Goal: Information Seeking & Learning: Learn about a topic

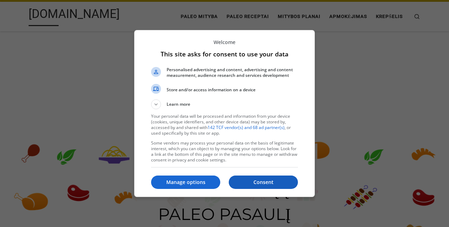
click at [245, 183] on p "Consent" at bounding box center [263, 182] width 69 height 7
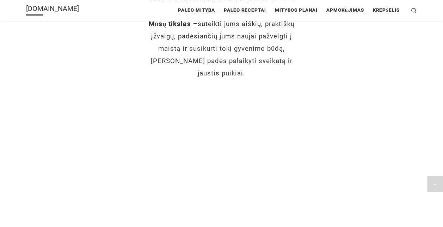
scroll to position [451, 0]
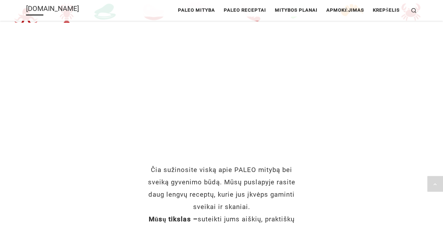
scroll to position [255, 0]
click at [246, 5] on span "Paleo receptai" at bounding box center [245, 9] width 42 height 13
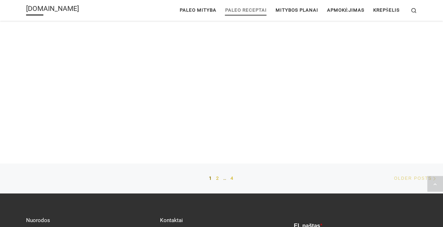
scroll to position [971, 0]
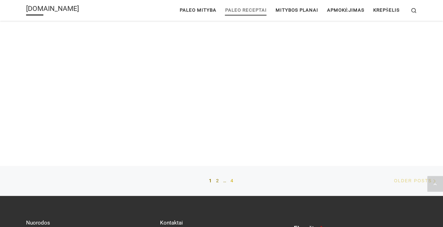
click at [218, 180] on link "2" at bounding box center [218, 181] width 4 height 18
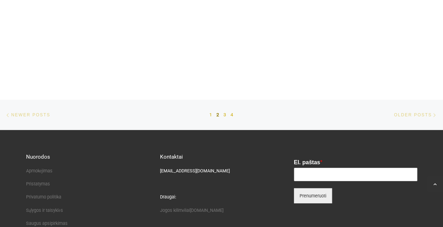
scroll to position [1038, 0]
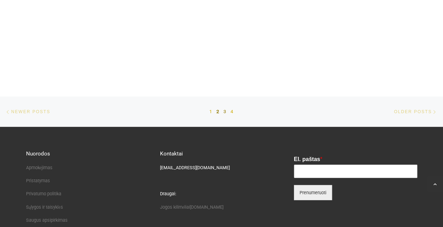
click at [224, 111] on link "3" at bounding box center [226, 112] width 4 height 18
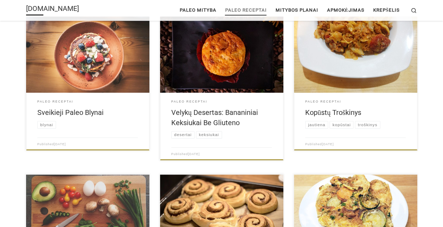
scroll to position [90, 0]
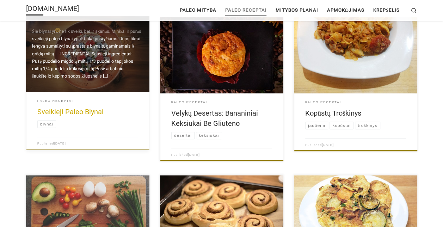
click at [65, 109] on link "Sveikieji Paleo Blynai" at bounding box center [70, 112] width 66 height 8
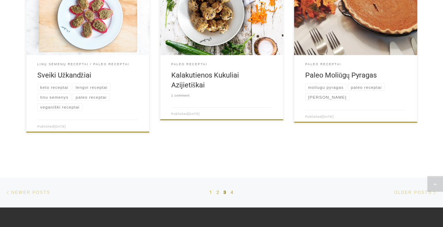
scroll to position [657, 0]
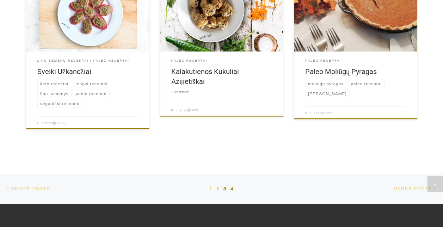
click at [231, 187] on link "4" at bounding box center [233, 189] width 4 height 18
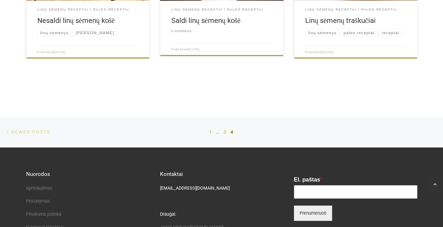
scroll to position [348, 0]
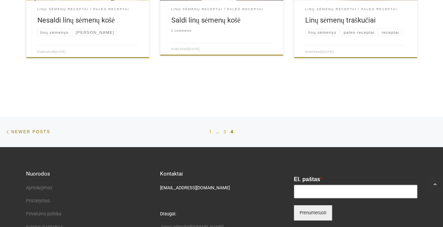
click at [26, 131] on span "Newer posts" at bounding box center [30, 132] width 39 height 18
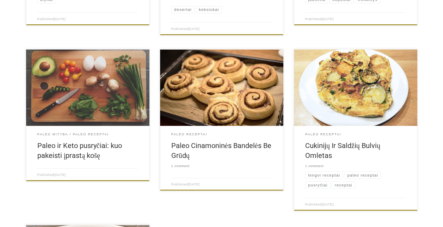
scroll to position [217, 0]
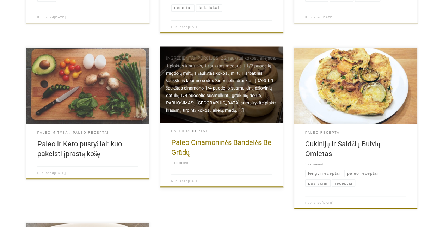
click at [212, 128] on div "Paleo receptai" at bounding box center [221, 131] width 101 height 7
click at [205, 144] on link "Paleo Cinamoninės Bandelės Be Grūdų" at bounding box center [221, 147] width 100 height 18
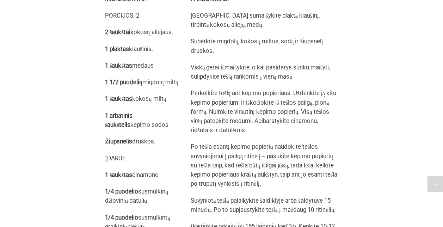
scroll to position [409, 0]
